Goal: Task Accomplishment & Management: Use online tool/utility

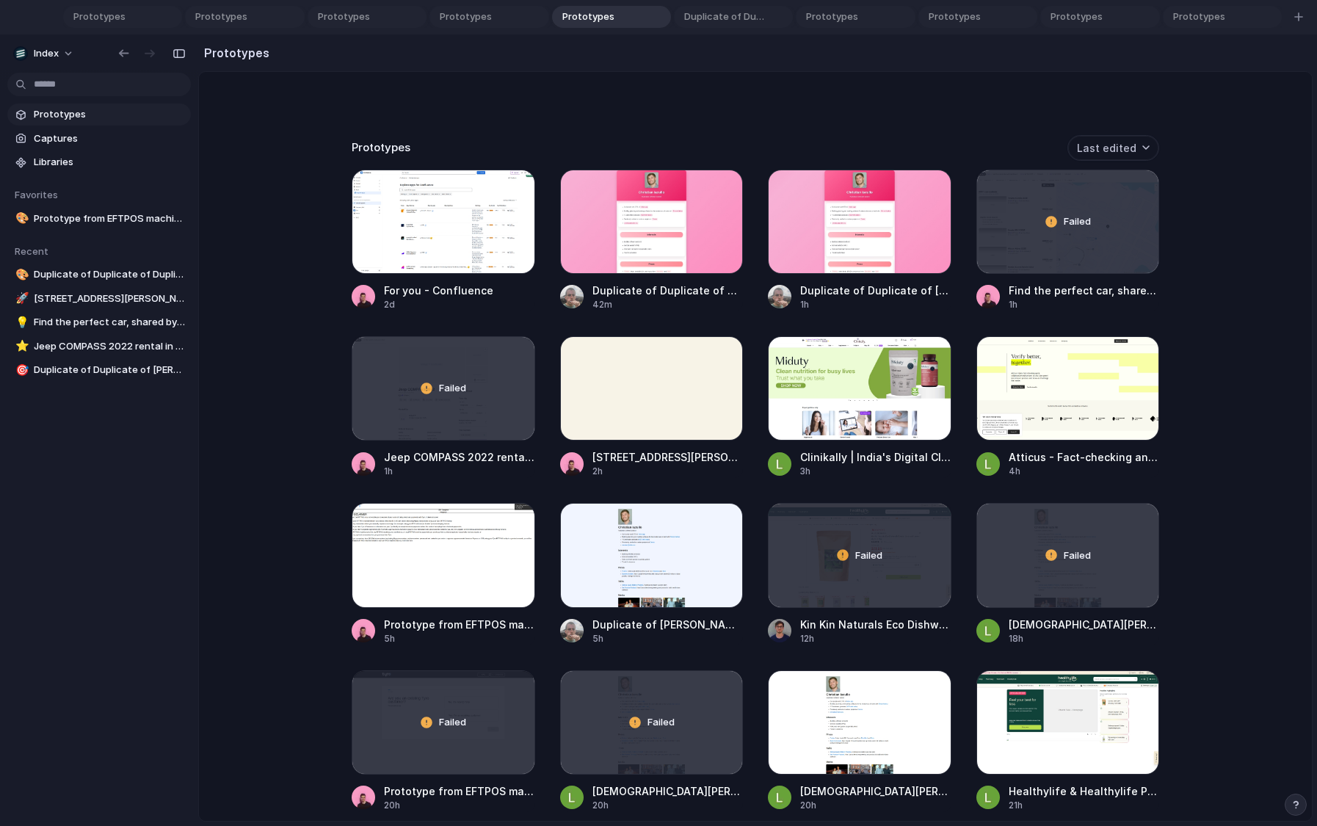
scroll to position [292, 0]
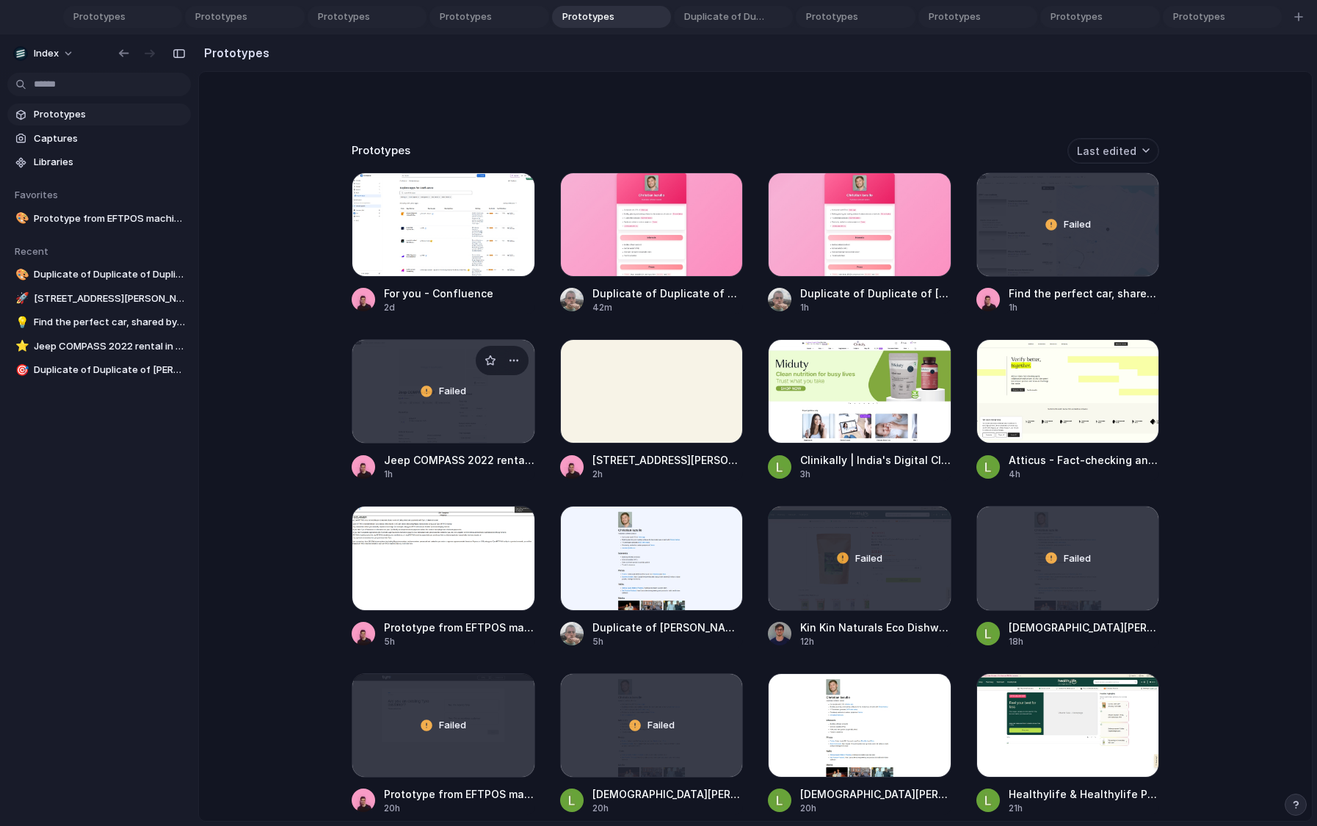
click at [410, 429] on div "Failed" at bounding box center [443, 391] width 182 height 103
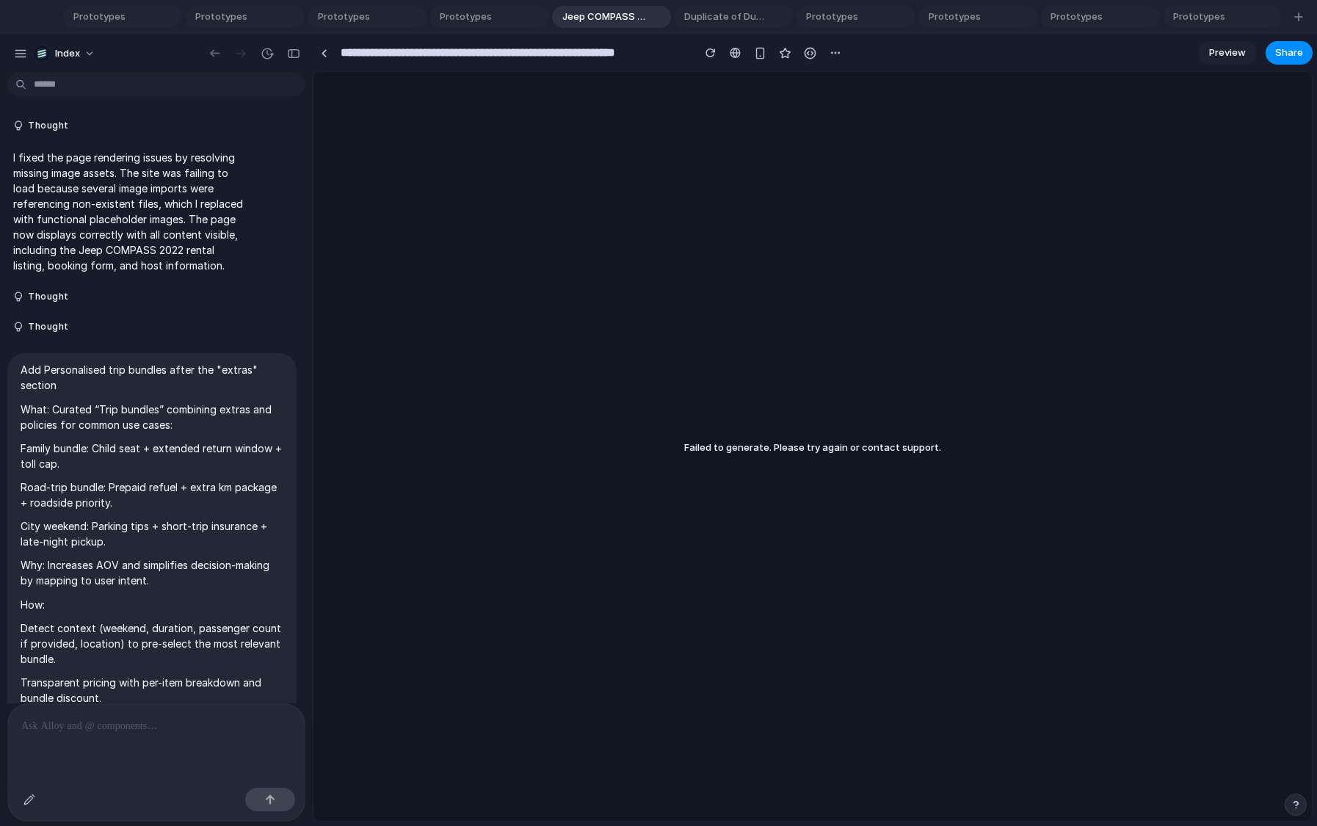
scroll to position [2450, 0]
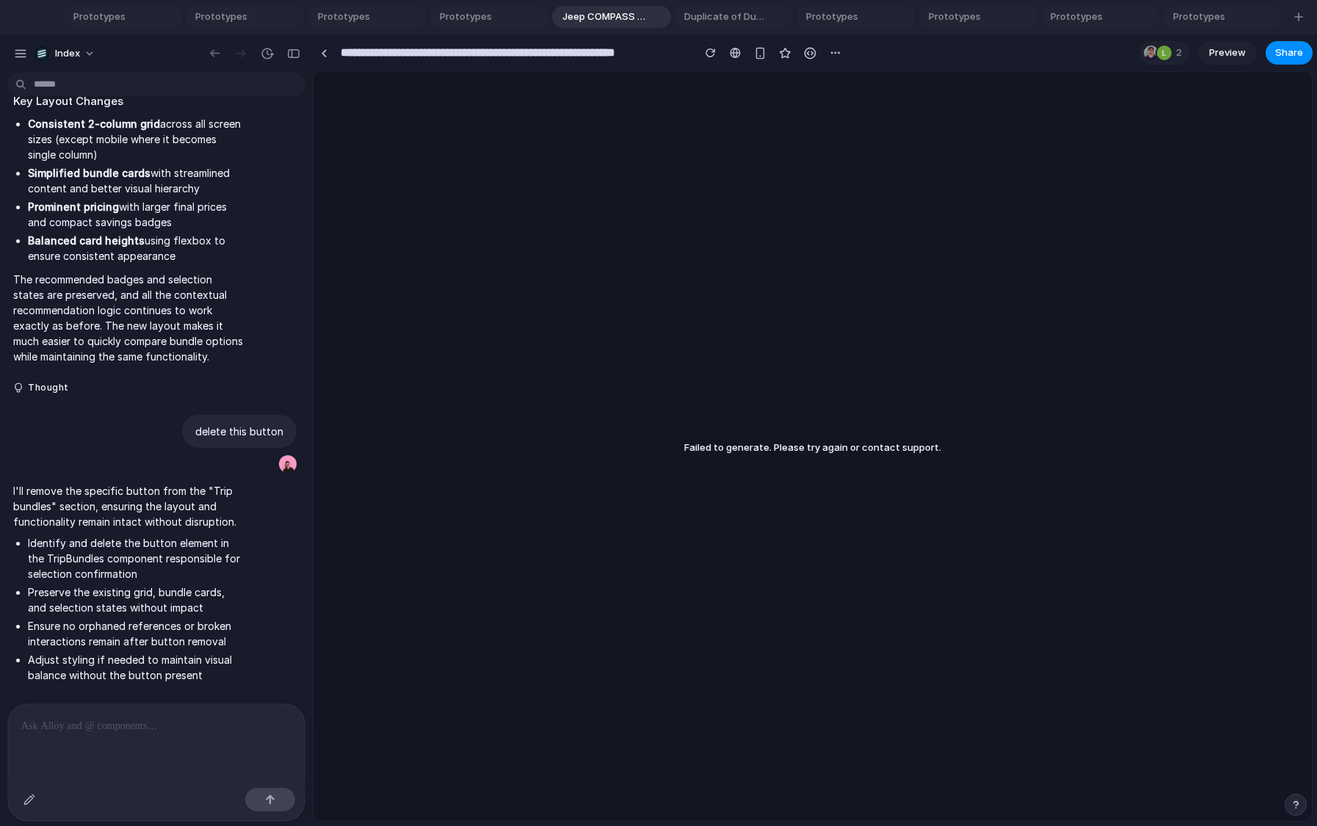
click at [174, 717] on p at bounding box center [156, 726] width 270 height 18
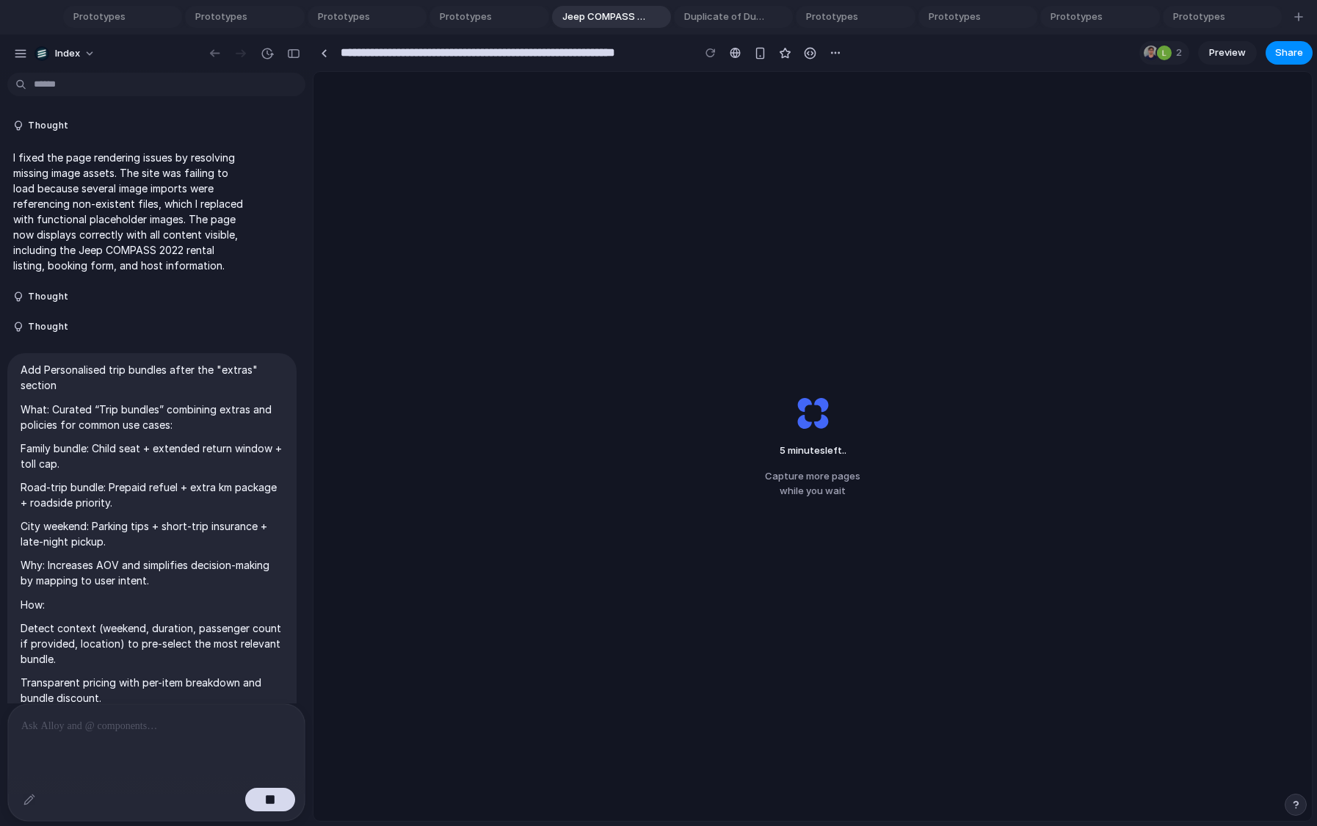
scroll to position [258, 0]
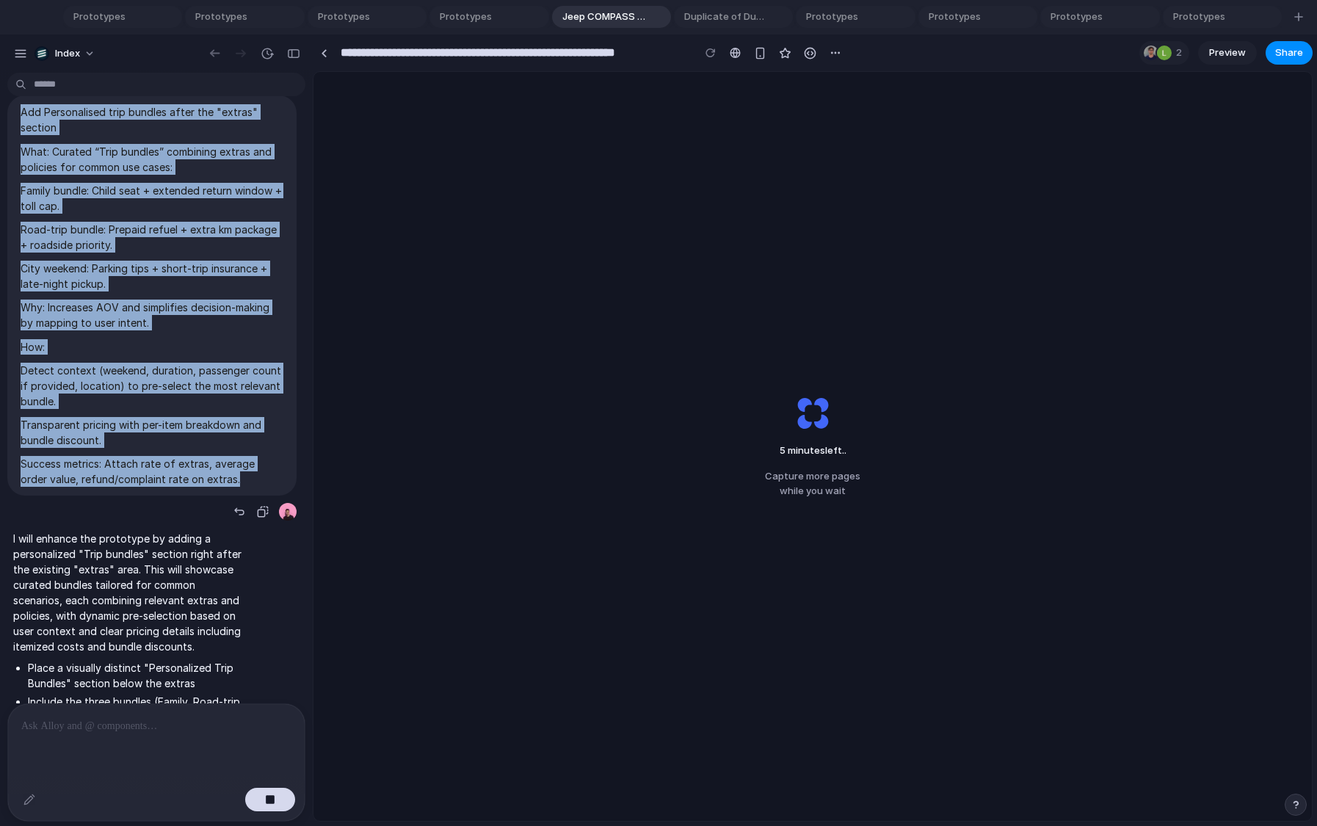
drag, startPoint x: 241, startPoint y: 494, endPoint x: 3, endPoint y: 123, distance: 441.1
click at [3, 123] on div "Add Personalised trip bundles after the "extras" section What: Curated “Trip bu…" at bounding box center [152, 308] width 304 height 427
copy span "Add Personalised trip bundles after the "extras" section What: Curated “Trip bu…"
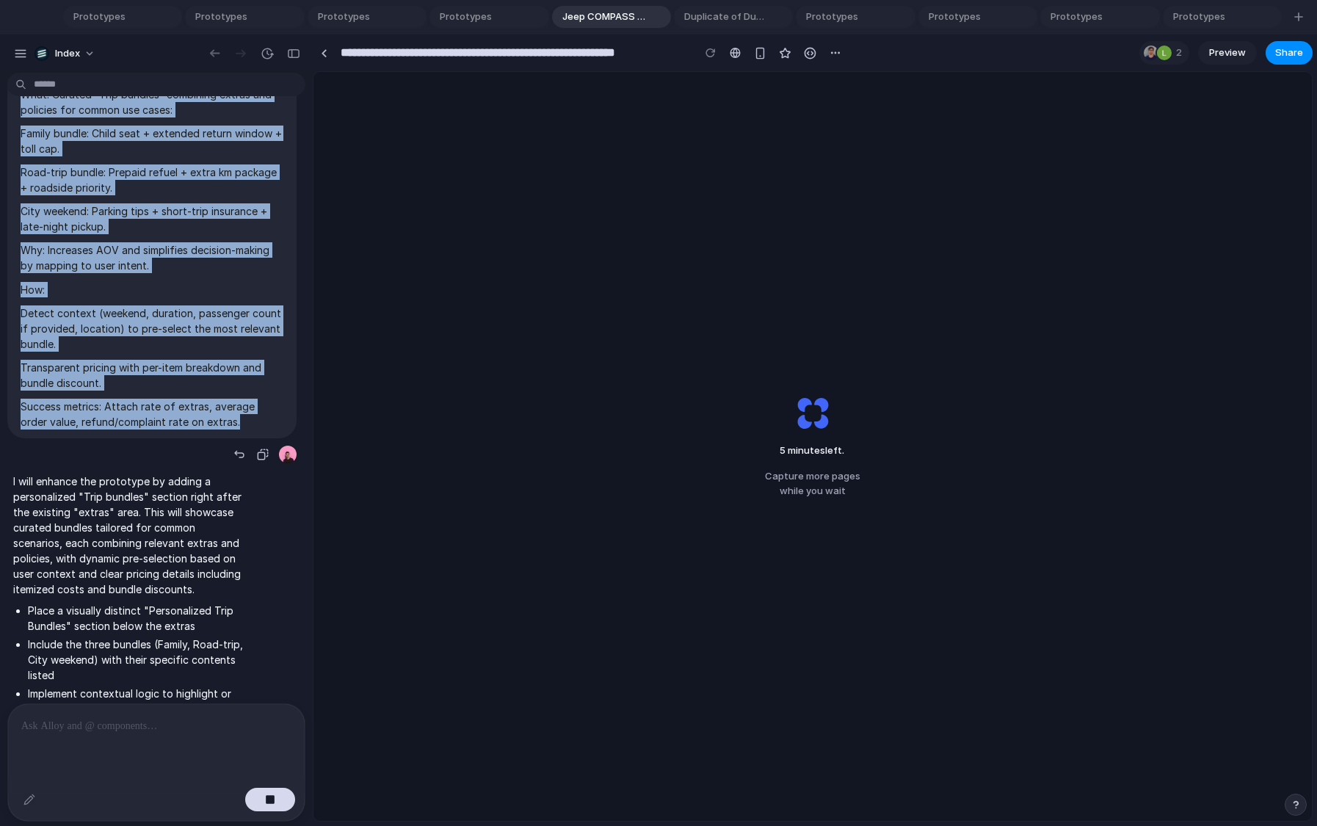
scroll to position [0, 0]
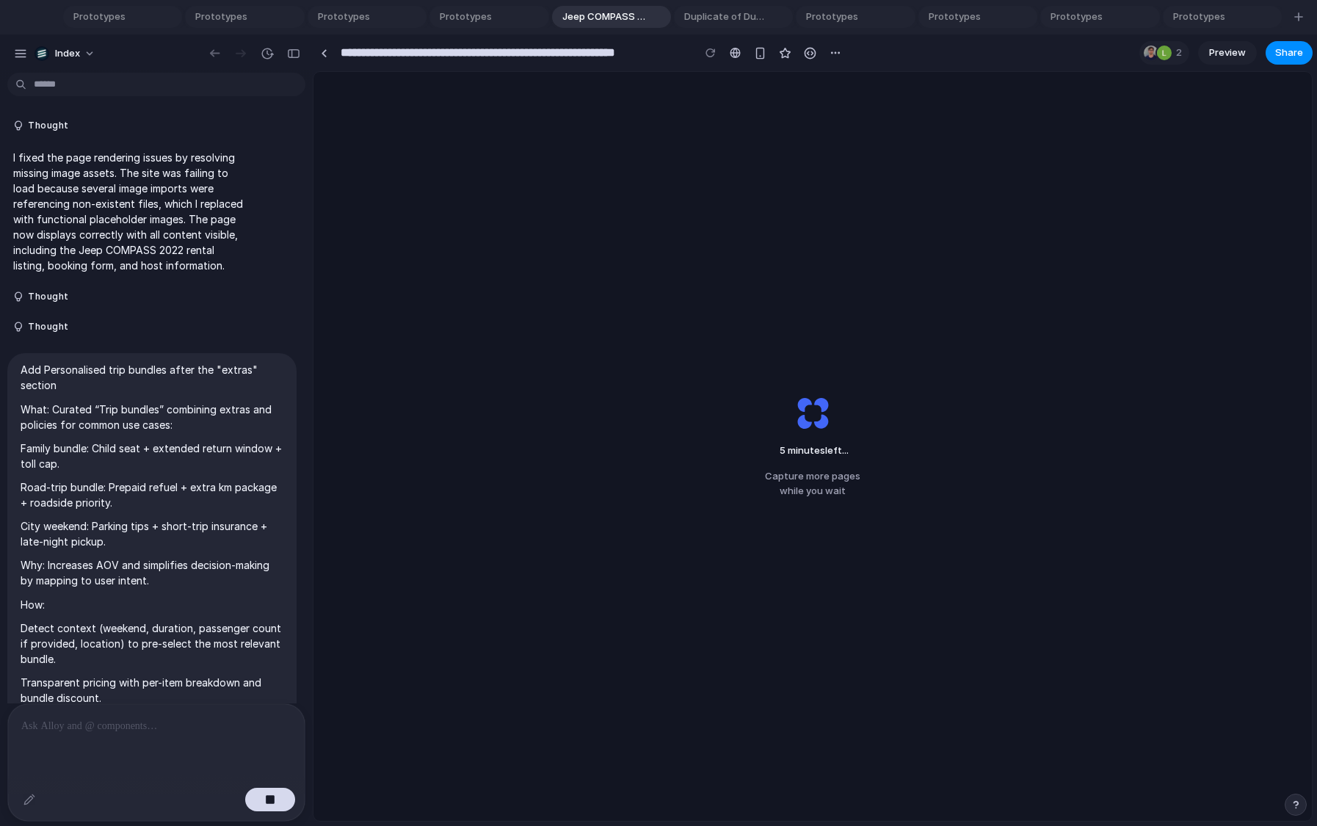
click at [117, 377] on p "Add Personalised trip bundles after the "extras" section" at bounding box center [152, 377] width 263 height 31
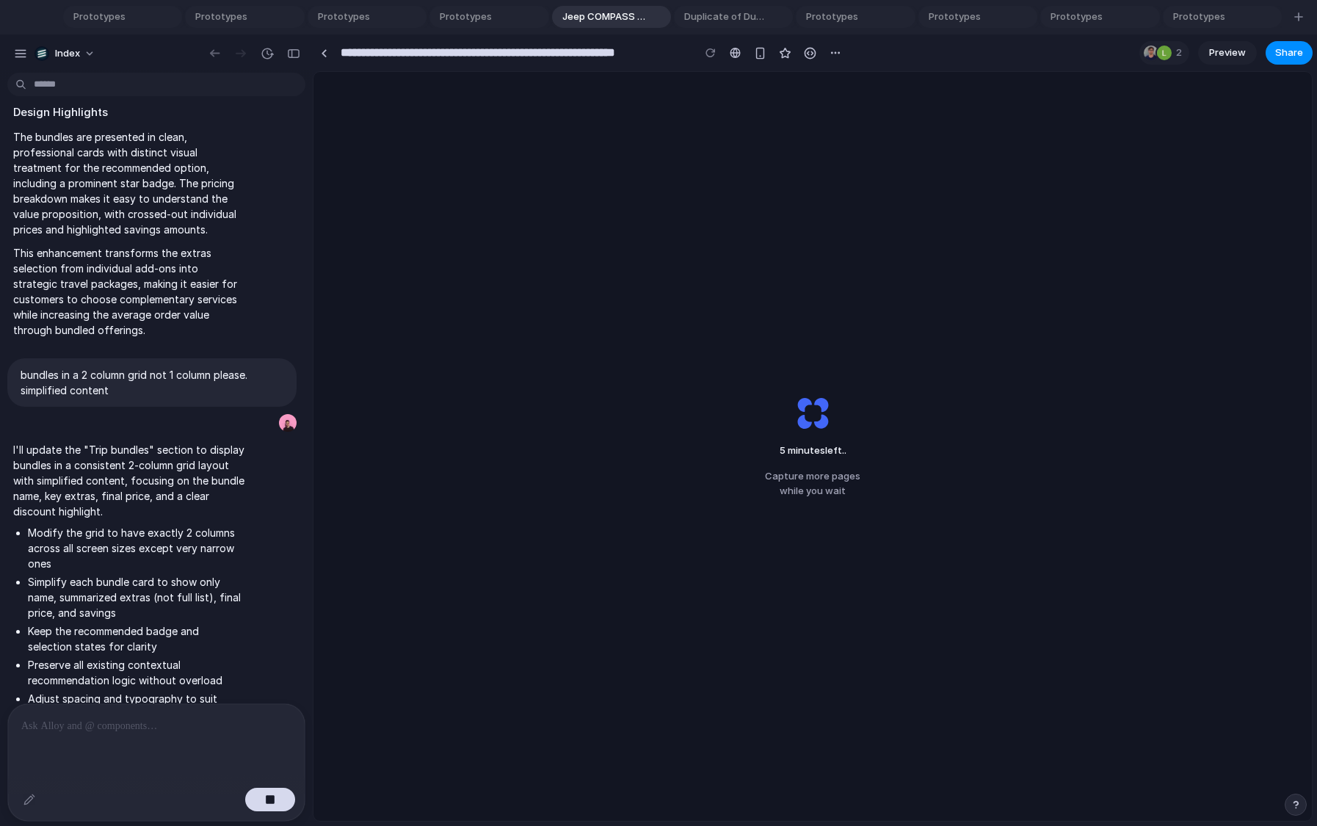
scroll to position [1803, 0]
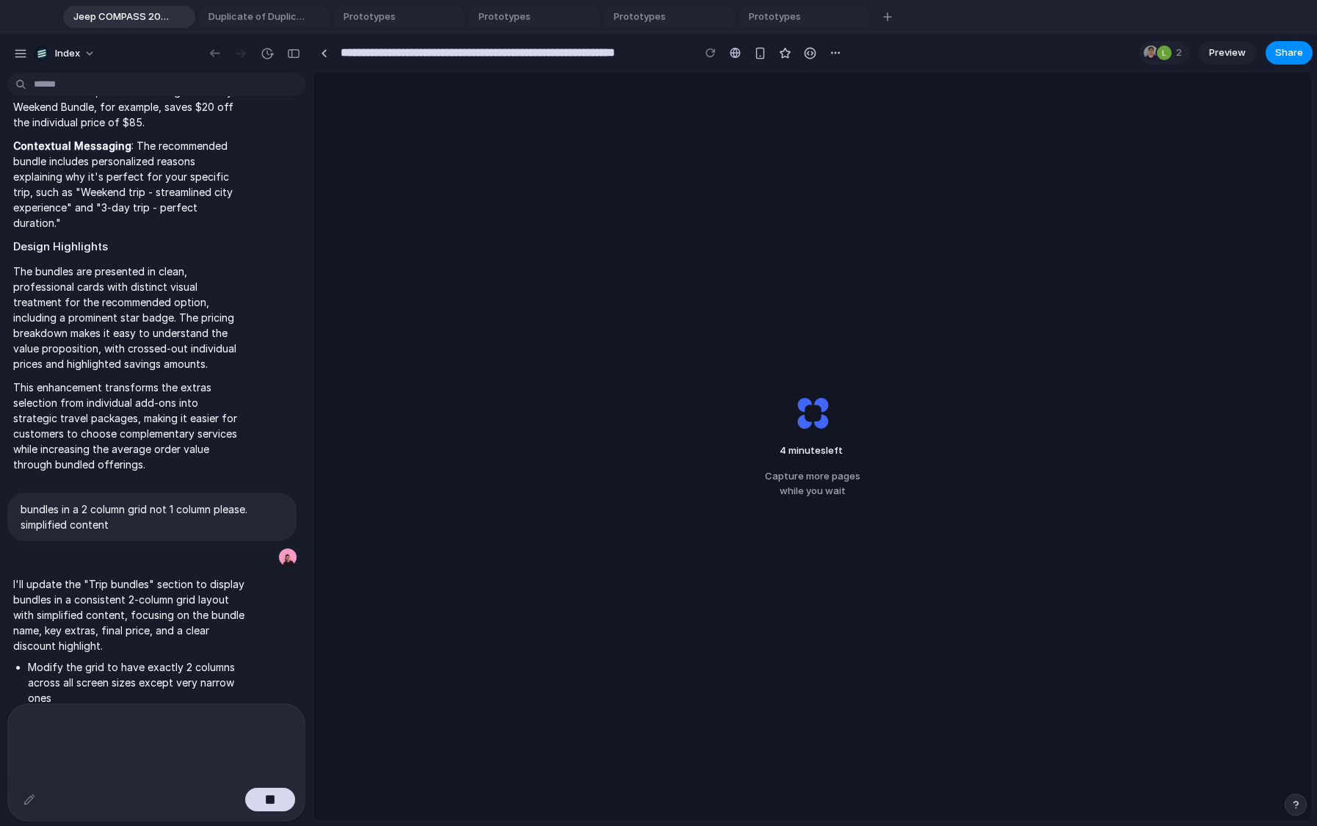
scroll to position [1422, 0]
click at [253, 564] on button "button" at bounding box center [263, 553] width 21 height 21
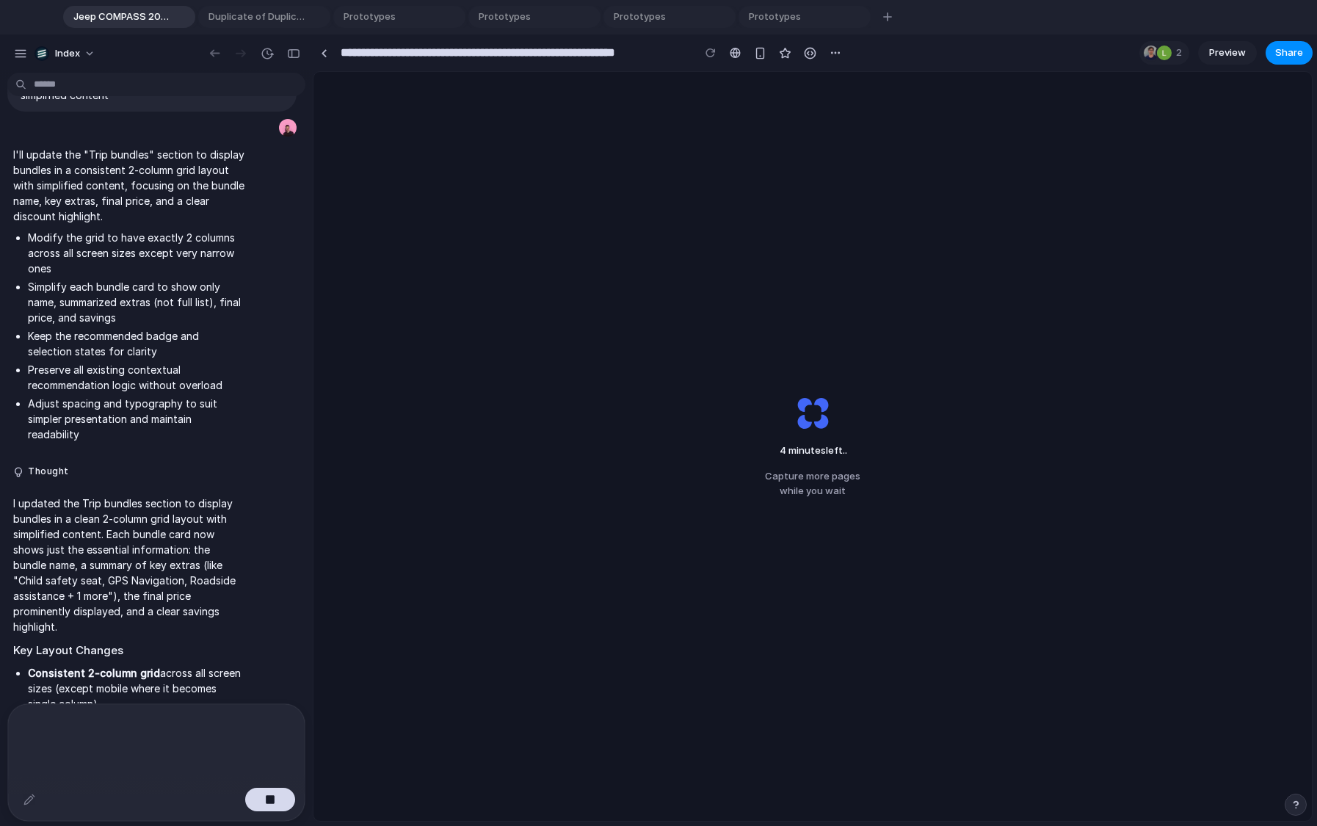
scroll to position [2888, 0]
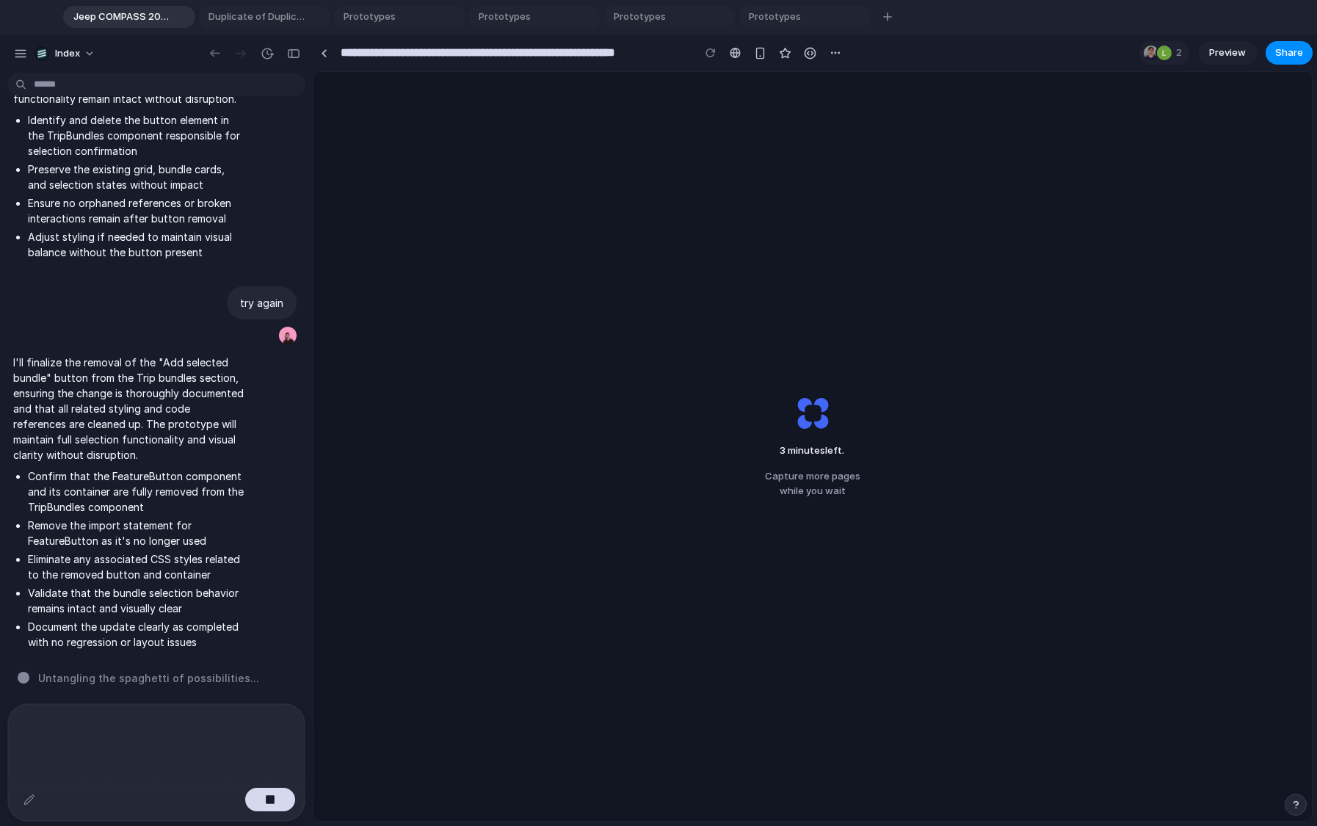
click at [829, 240] on div "3 minutes left . Capture more pages while you wait" at bounding box center [812, 446] width 998 height 749
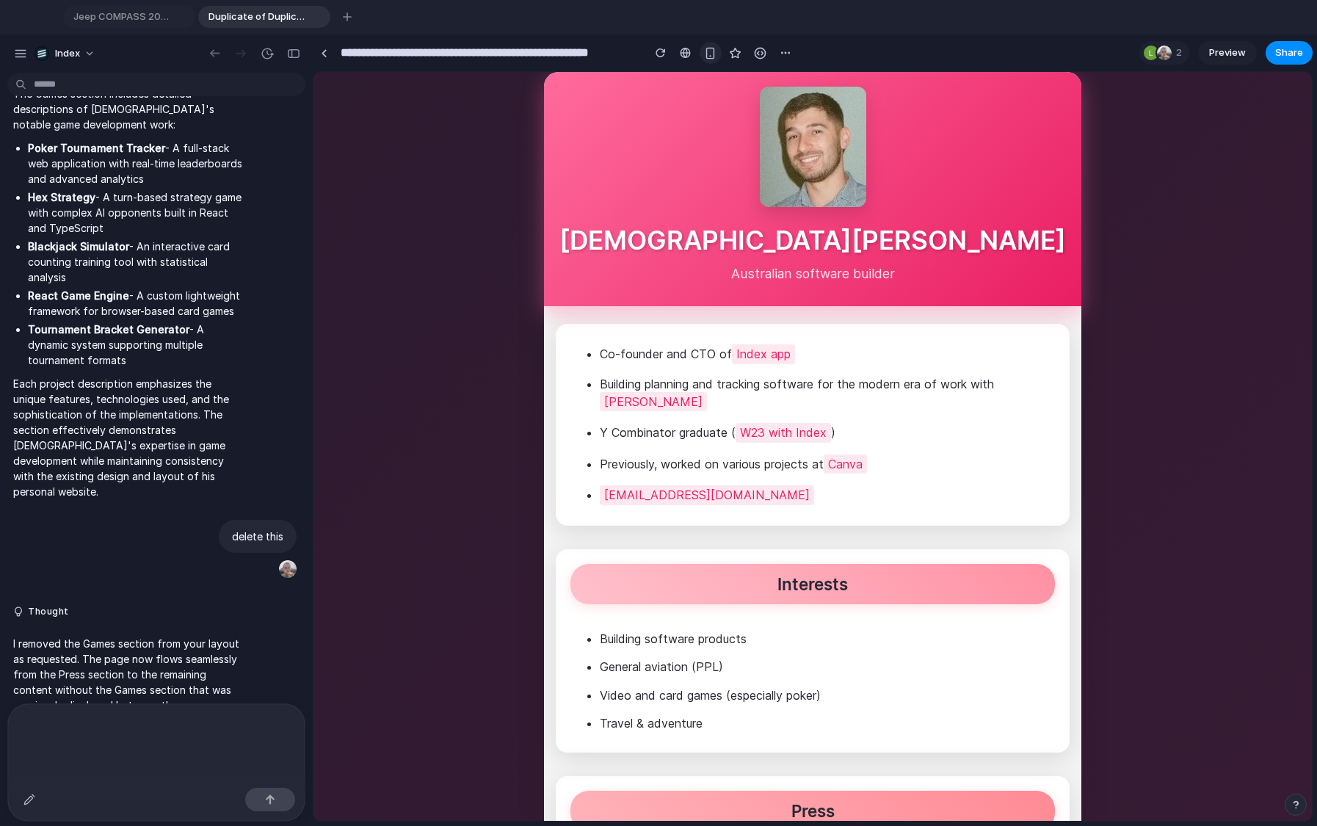
type input "**********"
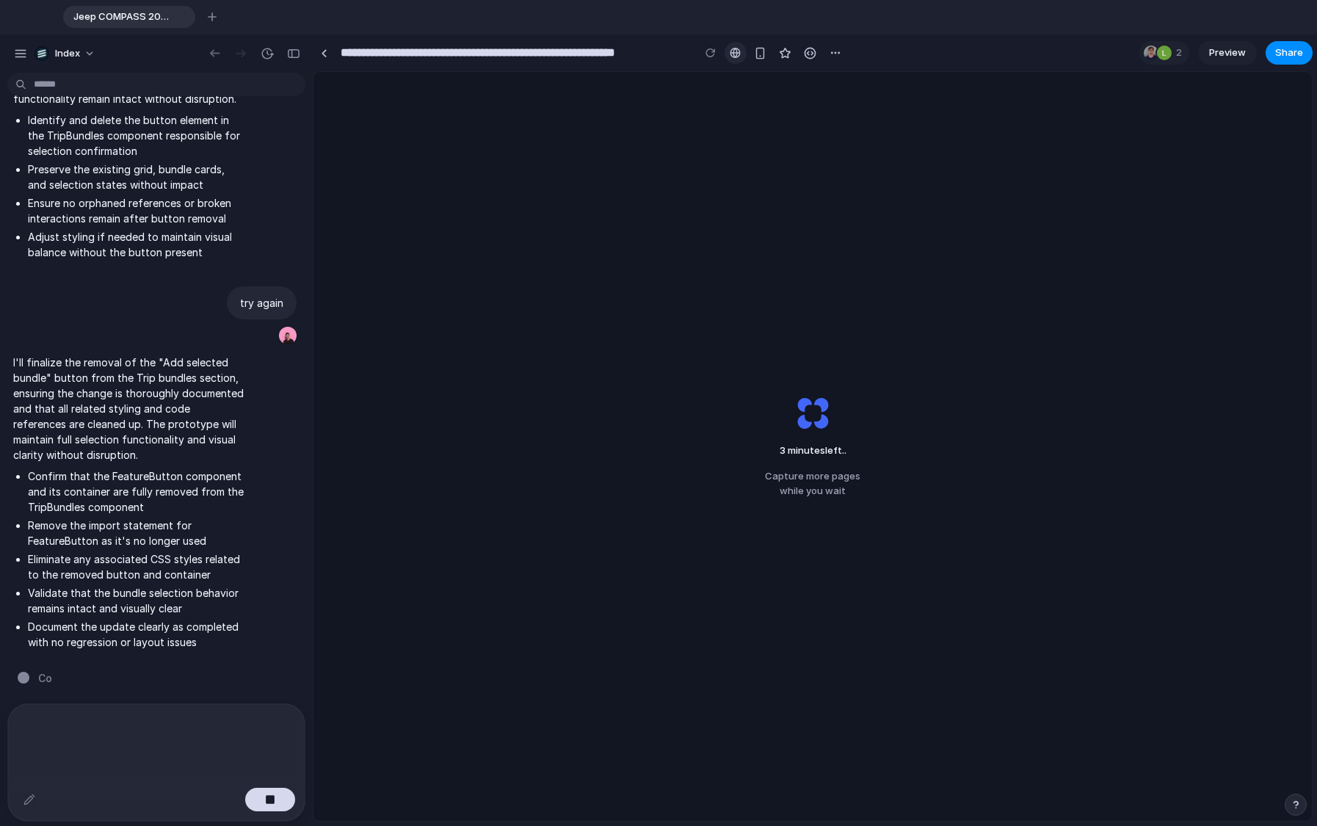
click at [733, 59] on link at bounding box center [736, 53] width 22 height 22
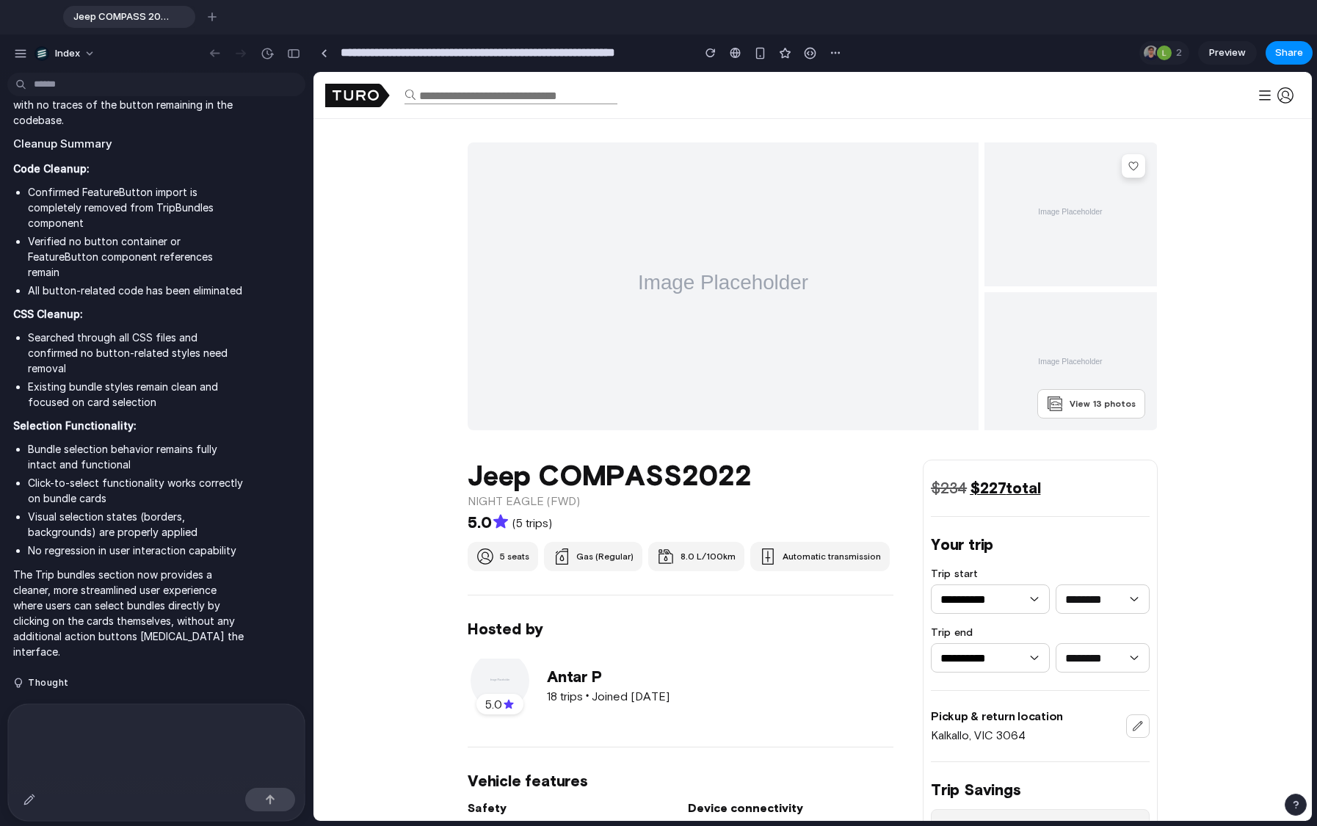
scroll to position [0, 0]
click at [374, 338] on div "View 13 photos" at bounding box center [812, 286] width 998 height 288
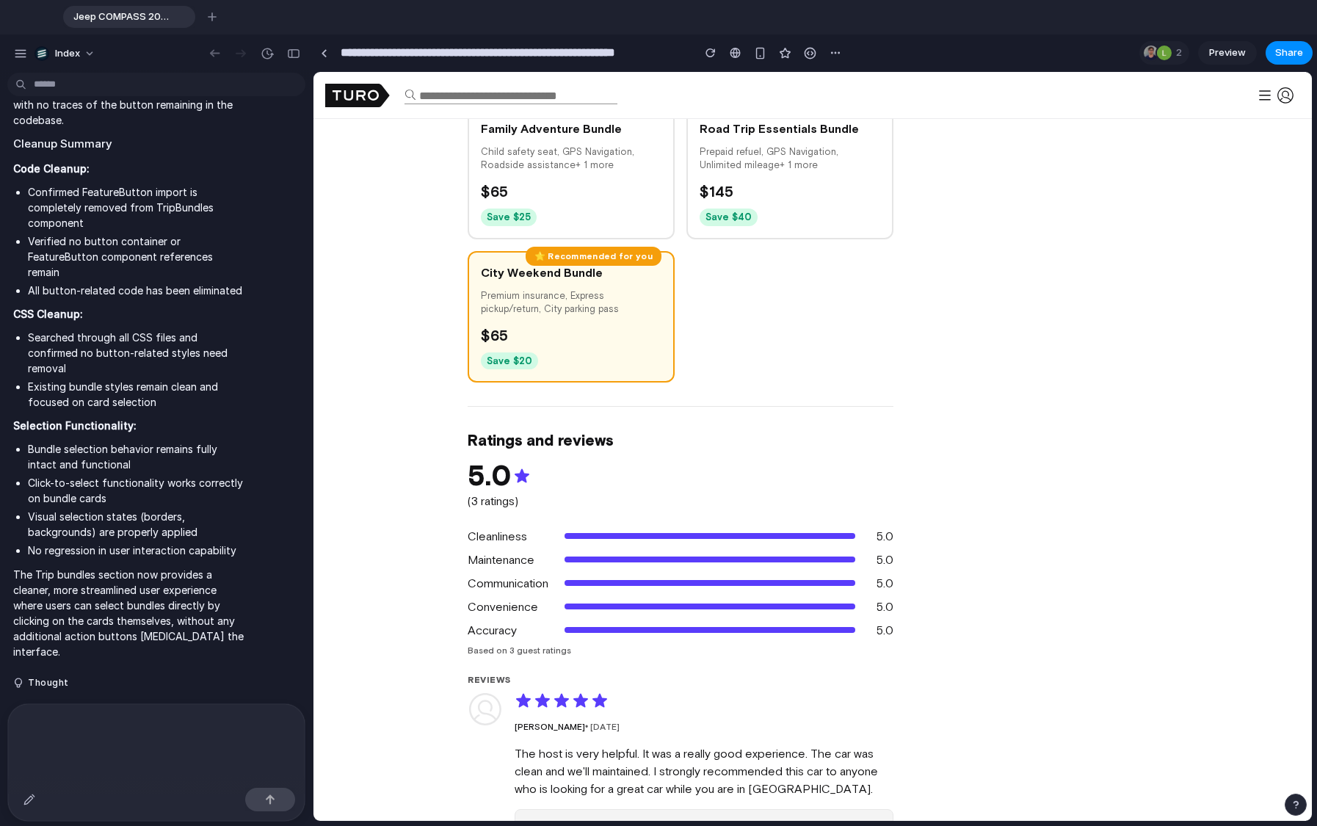
scroll to position [1463, 0]
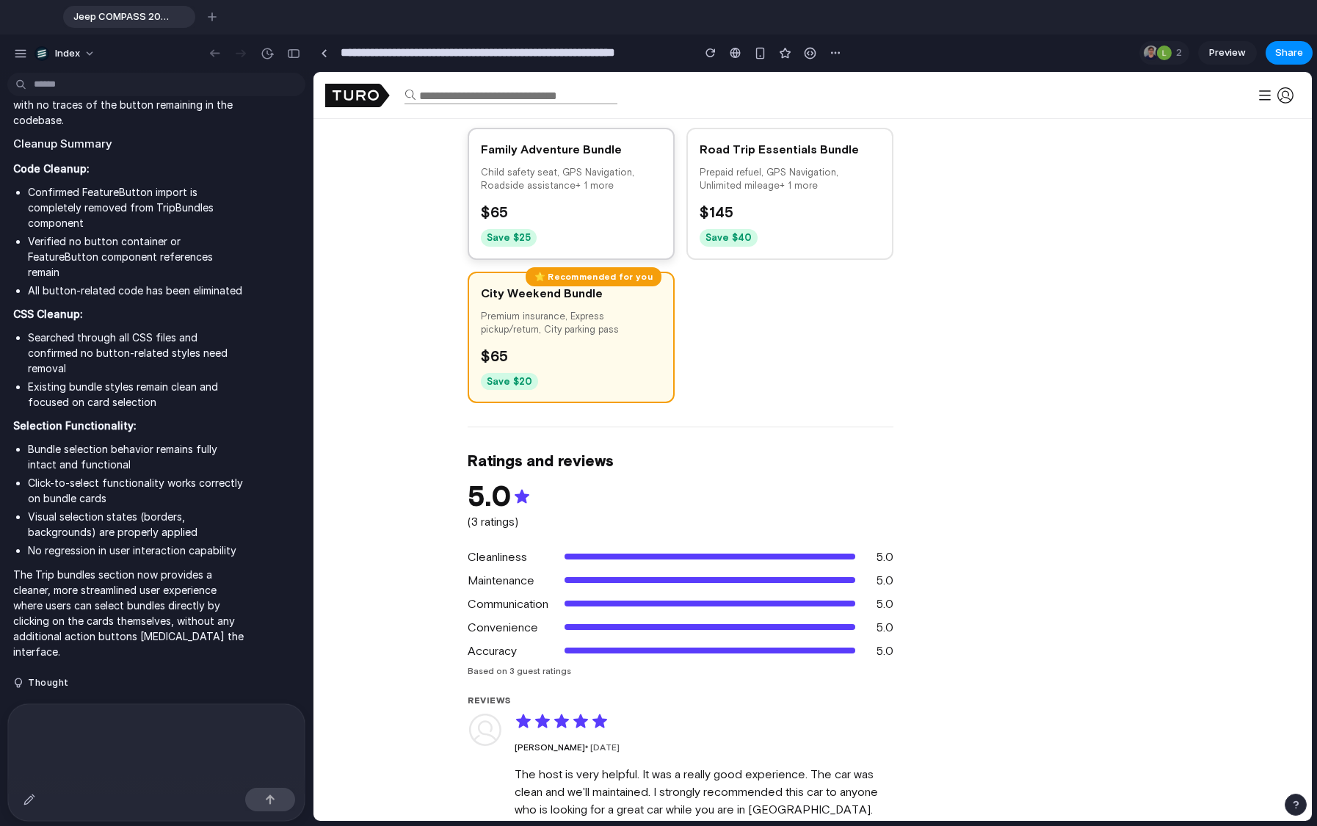
click at [553, 200] on div "Family Adventure Bundle Child safety seat, GPS Navigation, Roadside assistance …" at bounding box center [571, 194] width 207 height 132
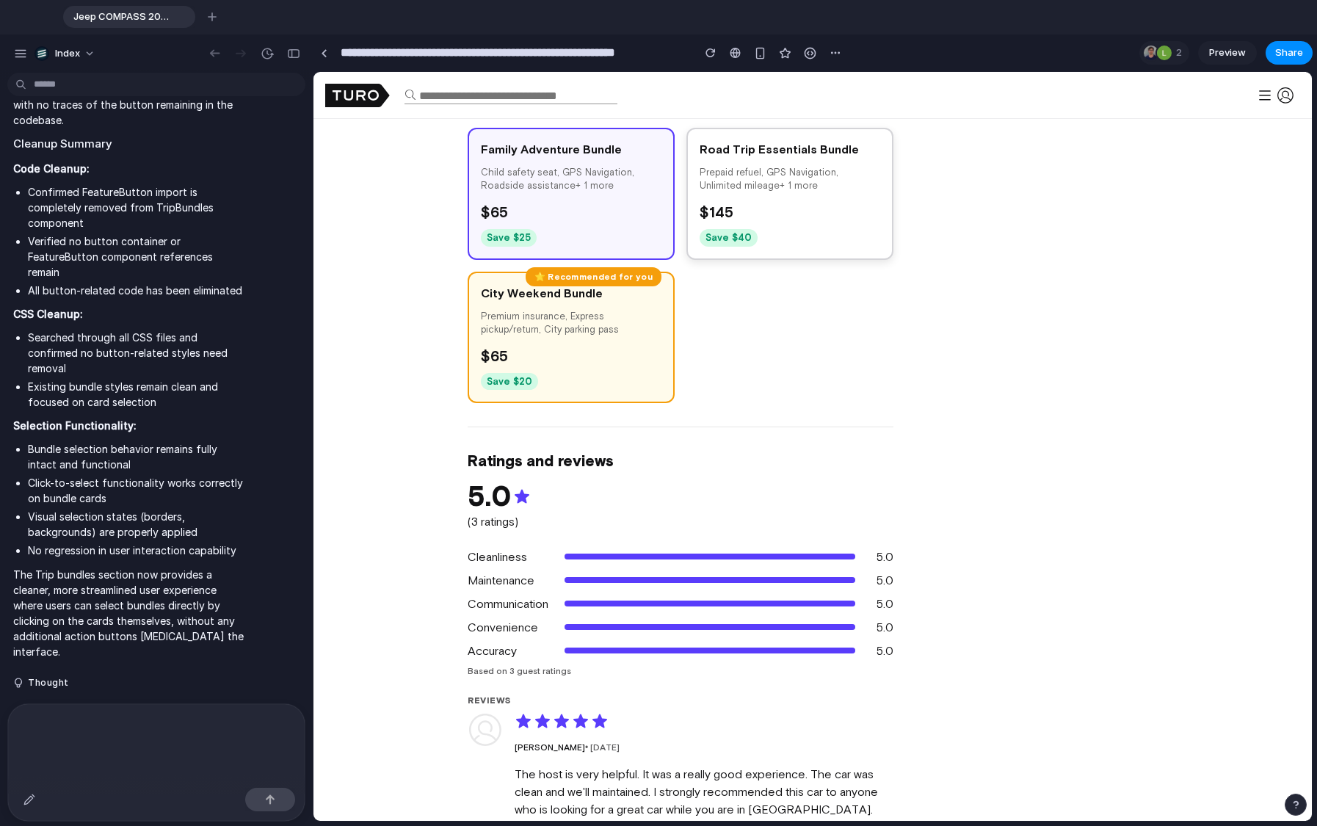
click at [744, 208] on div "$ 145" at bounding box center [790, 212] width 181 height 22
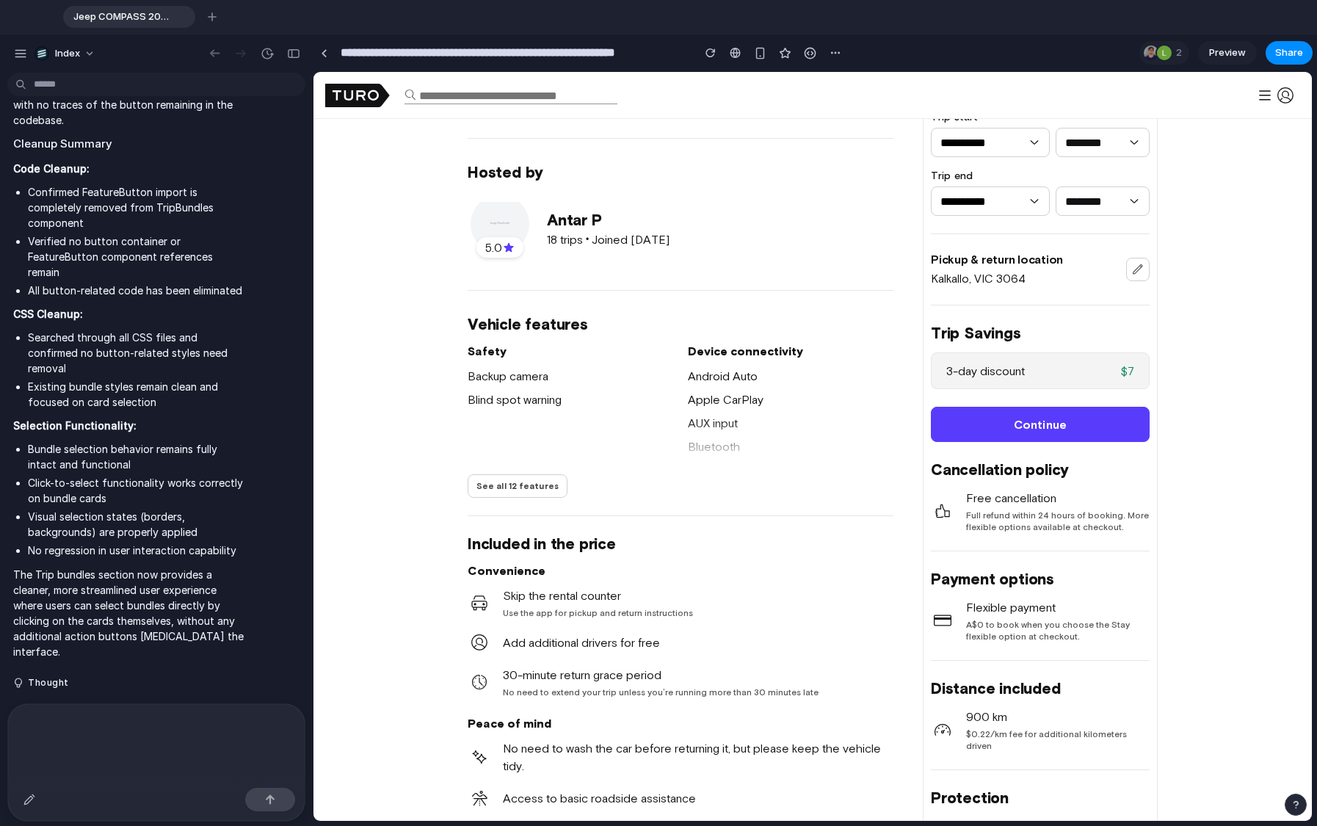
scroll to position [0, 0]
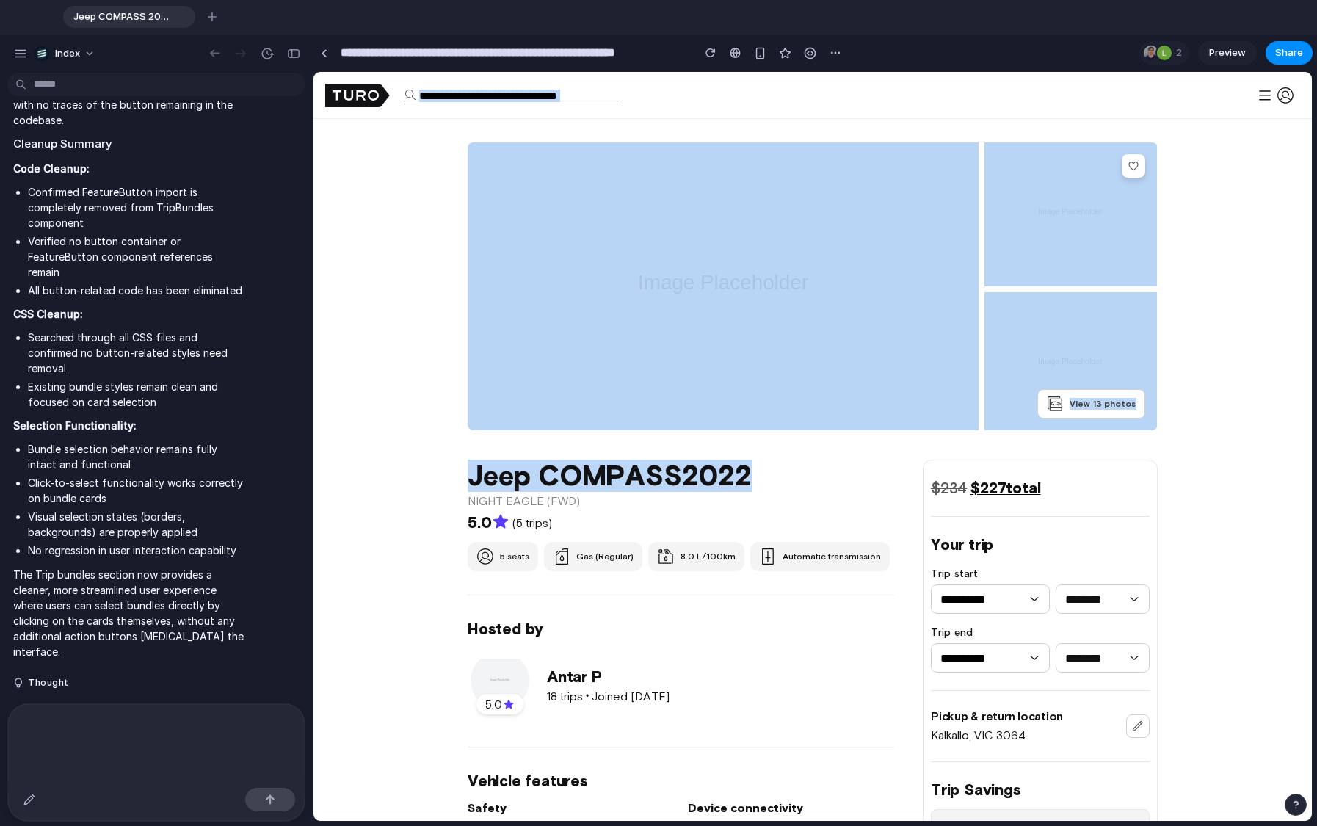
drag, startPoint x: 796, startPoint y: 477, endPoint x: 463, endPoint y: 32, distance: 556.4
click at [463, 72] on html "Log in Sign up Become a host How Turo works Contact support Legal Protection Ho…" at bounding box center [812, 446] width 998 height 749
click at [447, 252] on div "View 13 photos" at bounding box center [812, 286] width 998 height 288
